Goal: Task Accomplishment & Management: Manage account settings

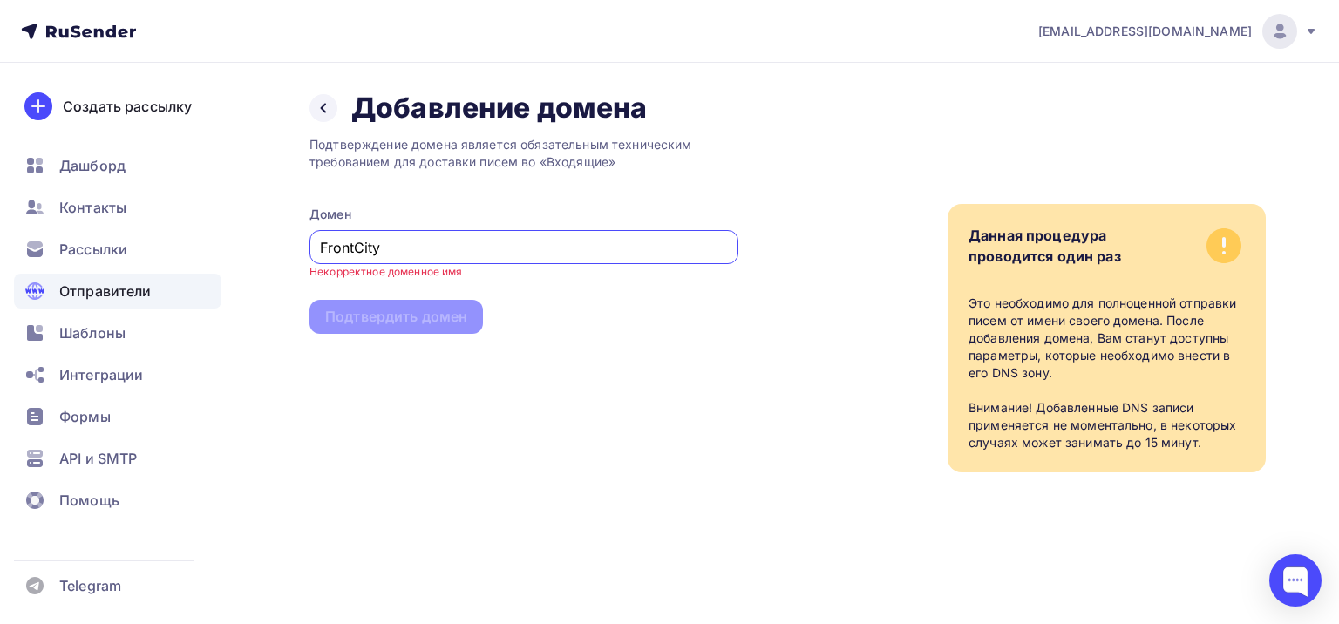
click at [384, 245] on input "FrontCity" at bounding box center [524, 247] width 409 height 21
click at [442, 248] on input "[DOMAIN_NAME]" at bounding box center [524, 247] width 409 height 21
click at [363, 248] on input "FrontCity.ru" at bounding box center [524, 247] width 409 height 21
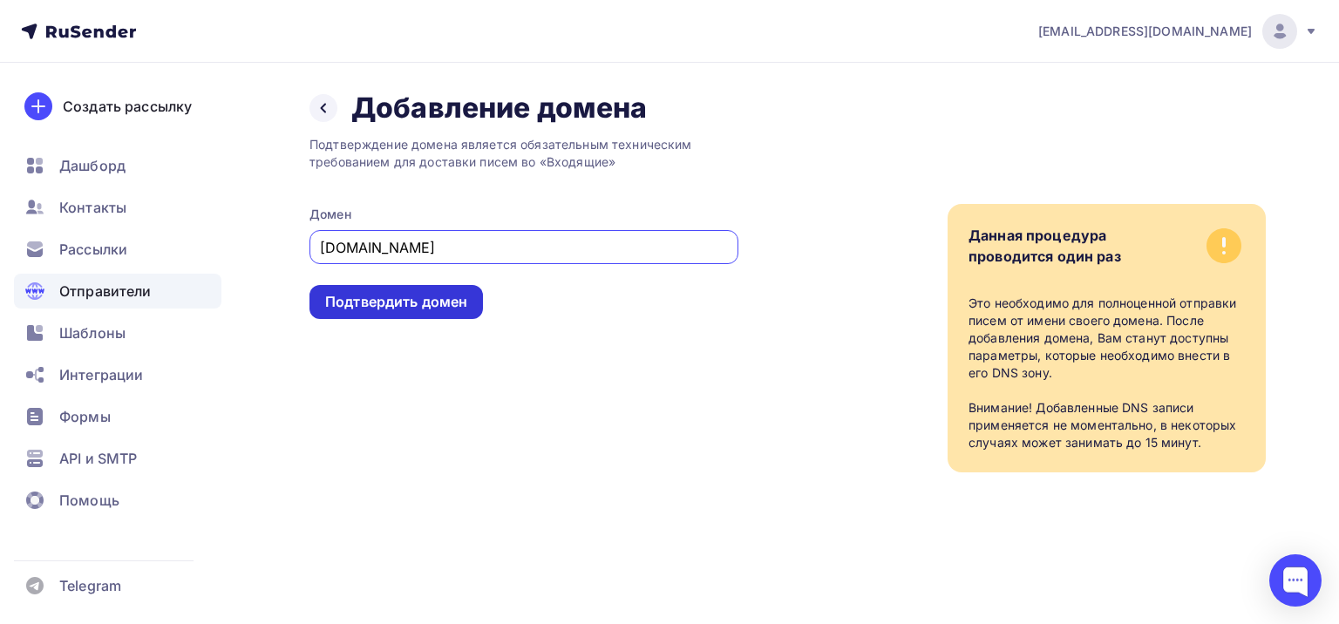
type input "frontcity.ru"
click at [391, 302] on div "Подтвердить домен" at bounding box center [396, 302] width 142 height 20
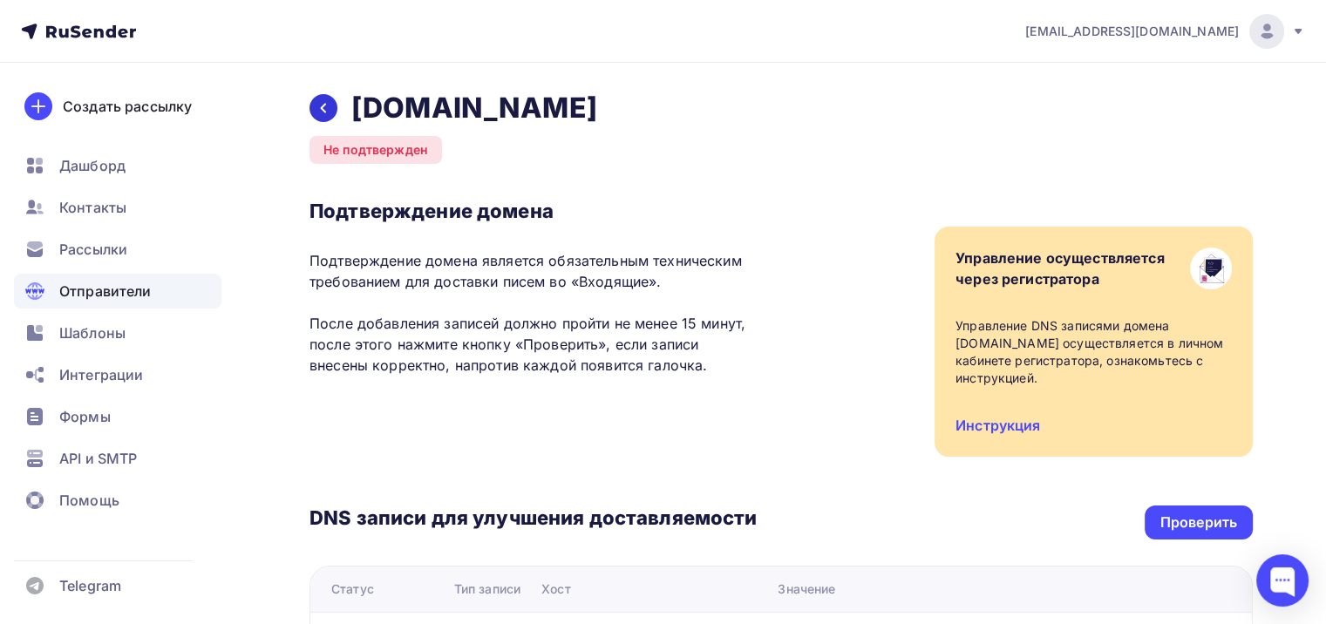
click at [323, 101] on icon at bounding box center [324, 108] width 14 height 14
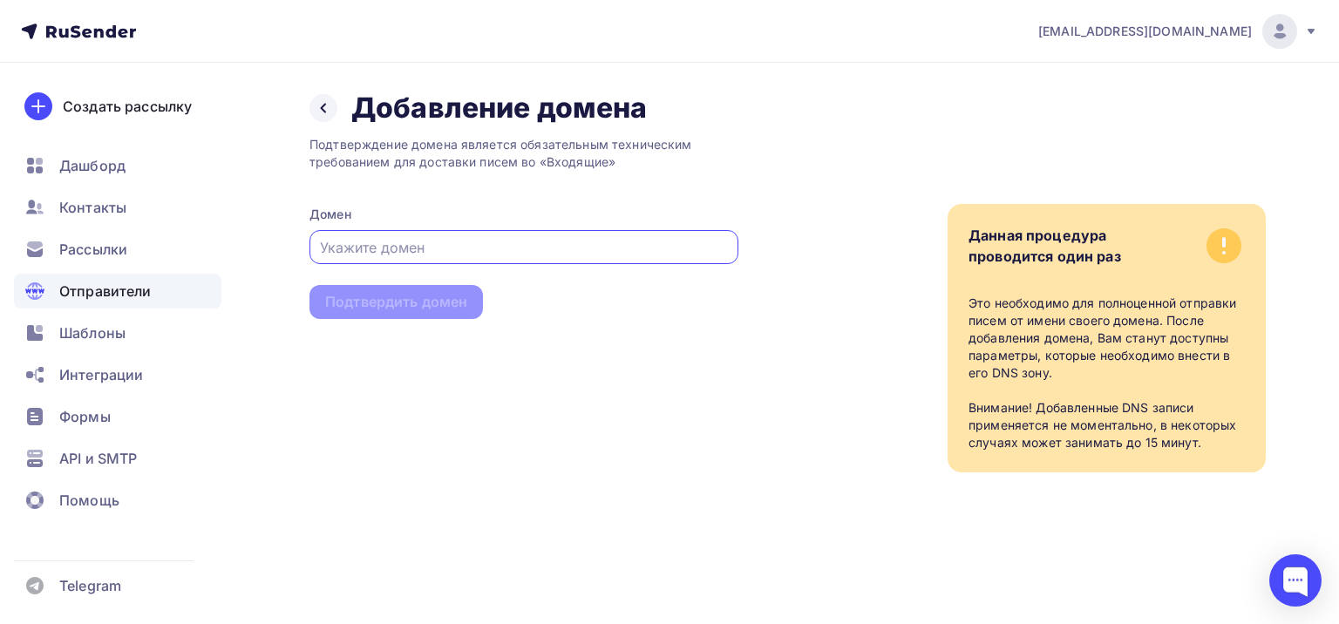
click at [345, 248] on input "text" at bounding box center [524, 247] width 409 height 21
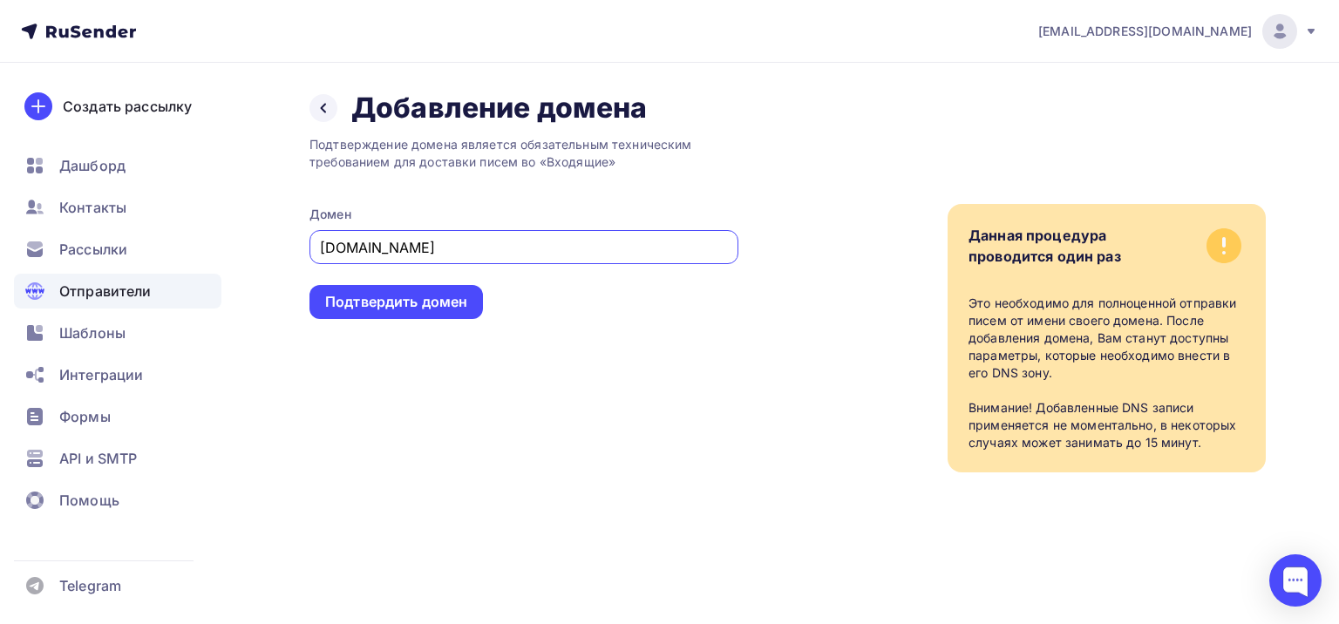
type input "frontcity.ru"
click at [398, 296] on div "Подтвердить домен" at bounding box center [396, 302] width 142 height 20
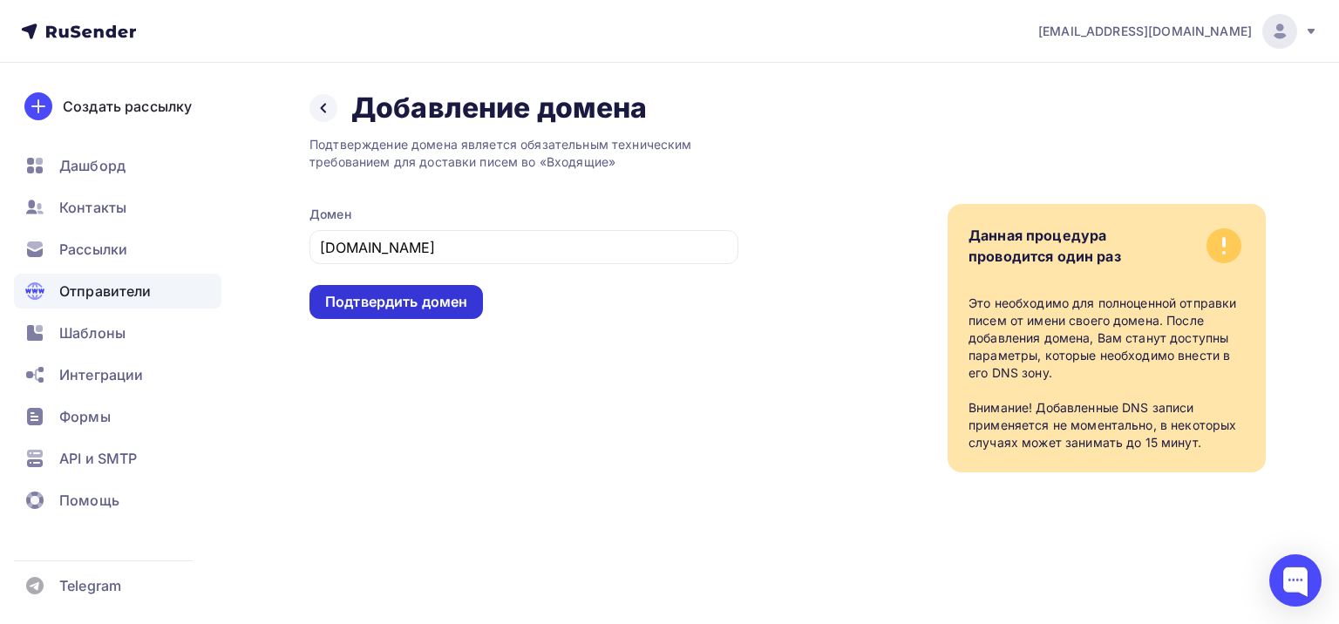
click at [381, 300] on div "Подтвердить домен" at bounding box center [396, 302] width 142 height 20
click at [433, 293] on div "Подтвердить домен" at bounding box center [396, 302] width 142 height 20
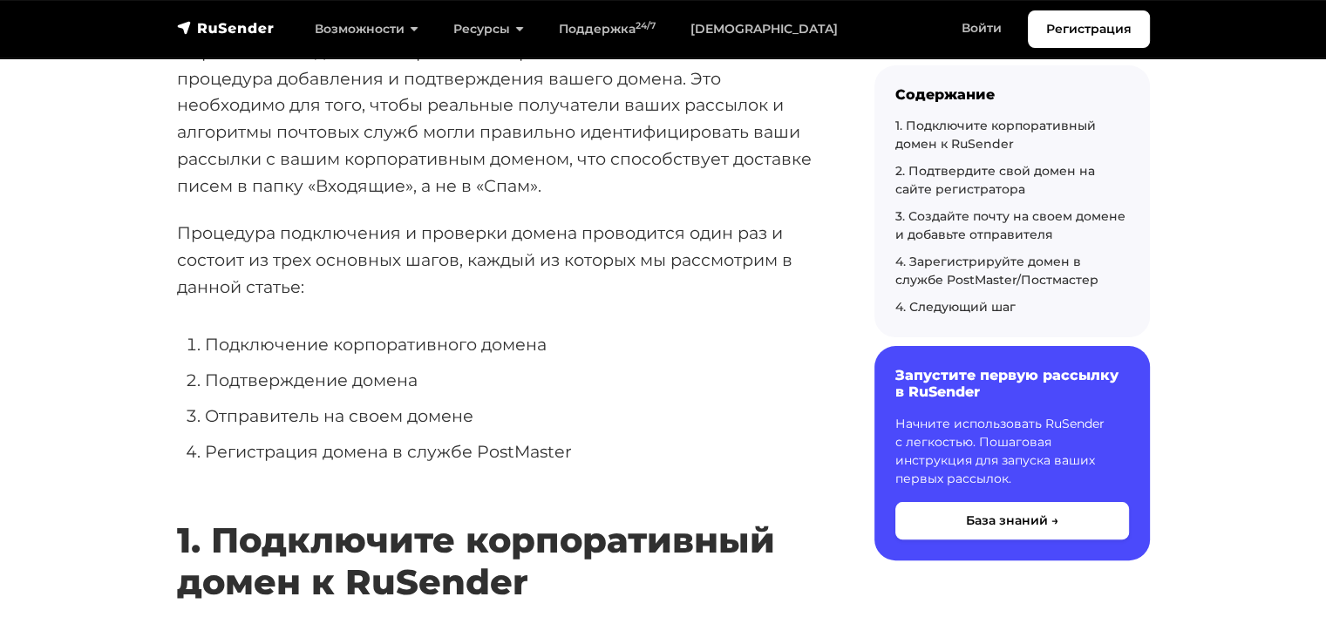
scroll to position [290, 0]
